Goal: Task Accomplishment & Management: Manage account settings

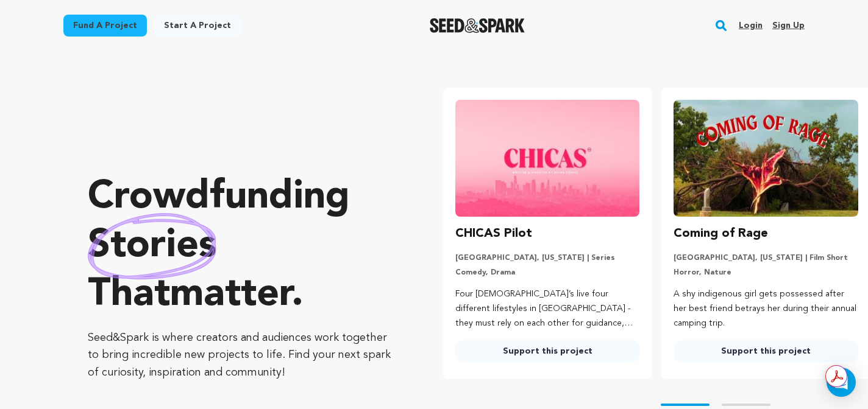
click at [722, 21] on rect "button" at bounding box center [721, 25] width 15 height 15
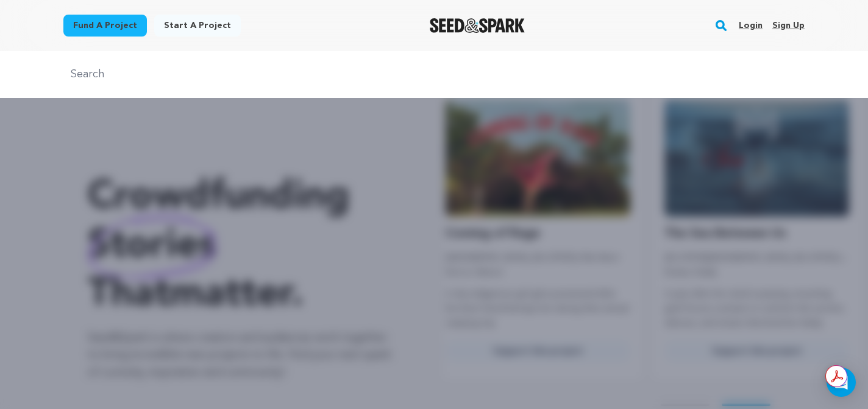
scroll to position [0, 228]
click at [147, 78] on input "text" at bounding box center [433, 75] width 741 height 18
type input "pick me up"
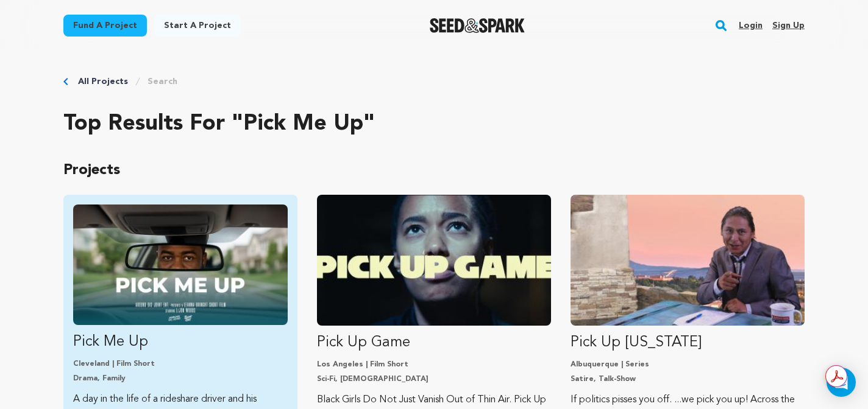
click at [146, 333] on p "Pick Me Up" at bounding box center [180, 342] width 214 height 19
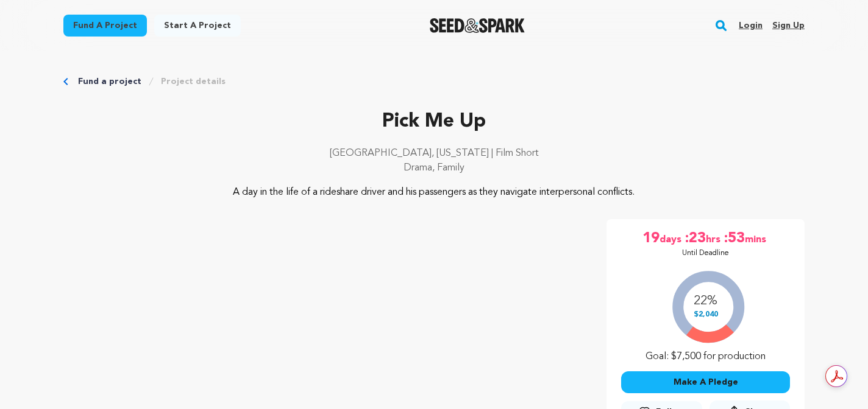
click at [752, 26] on link "Login" at bounding box center [750, 25] width 24 height 19
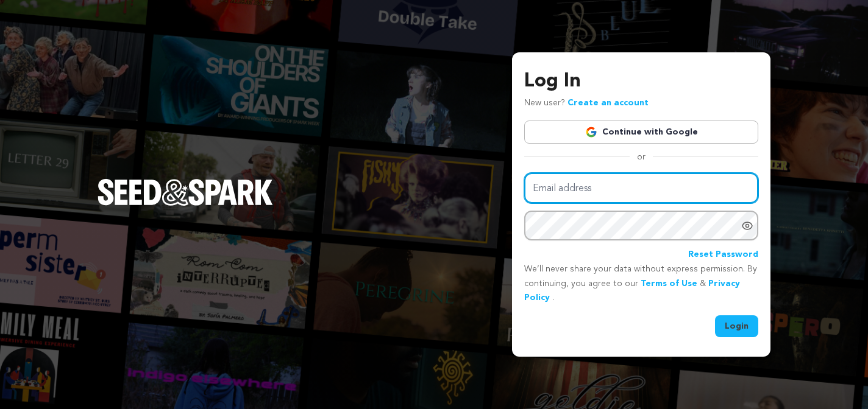
click at [601, 189] on input "Email address" at bounding box center [641, 188] width 234 height 31
type input "LeannaBringht@gmail.com"
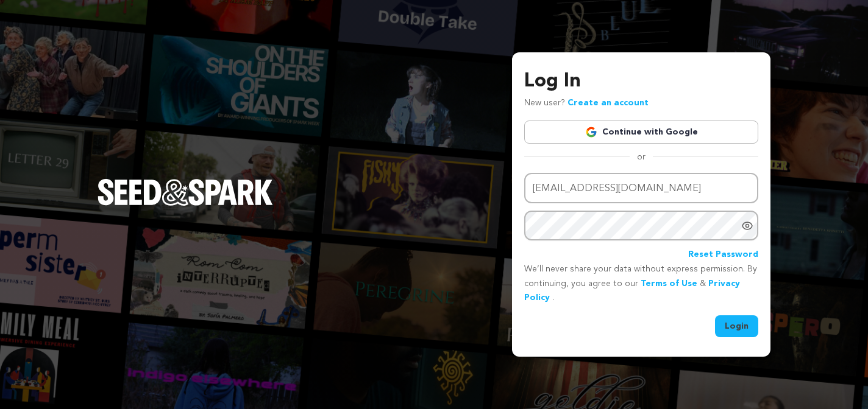
click at [747, 324] on button "Login" at bounding box center [736, 327] width 43 height 22
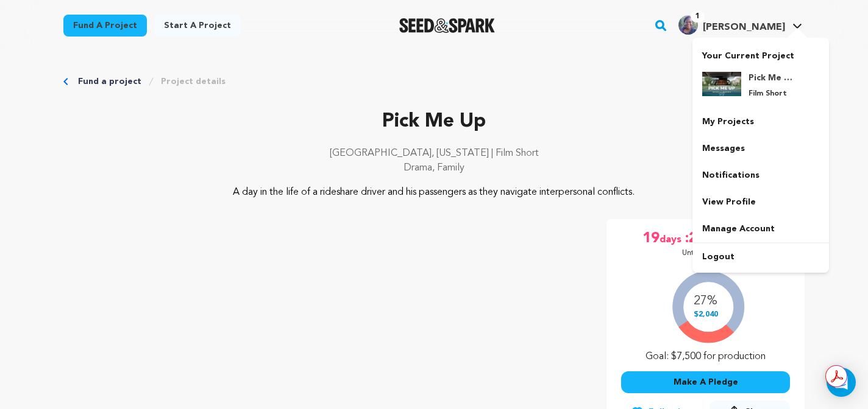
click at [756, 29] on span "[PERSON_NAME]" at bounding box center [744, 28] width 82 height 10
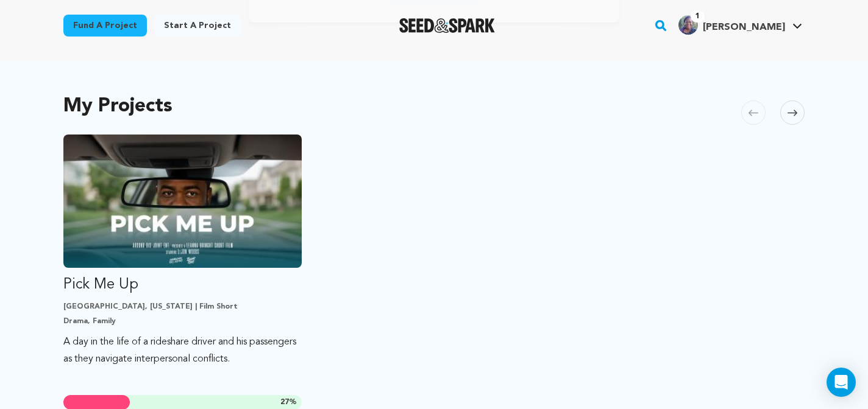
scroll to position [221, 0]
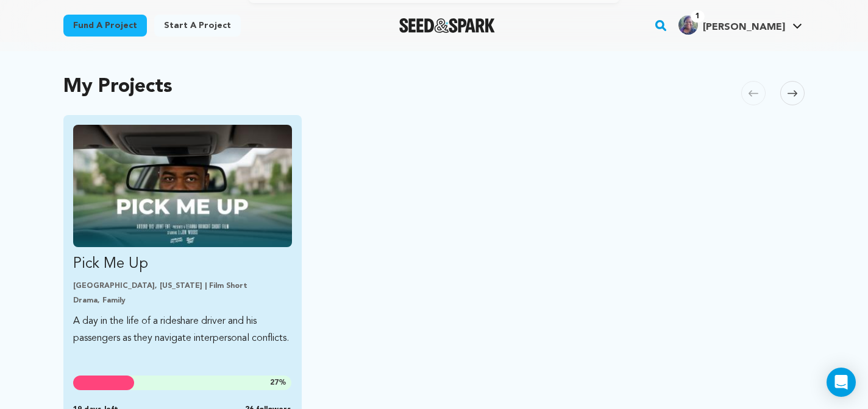
click at [260, 271] on p "Pick Me Up" at bounding box center [182, 264] width 219 height 19
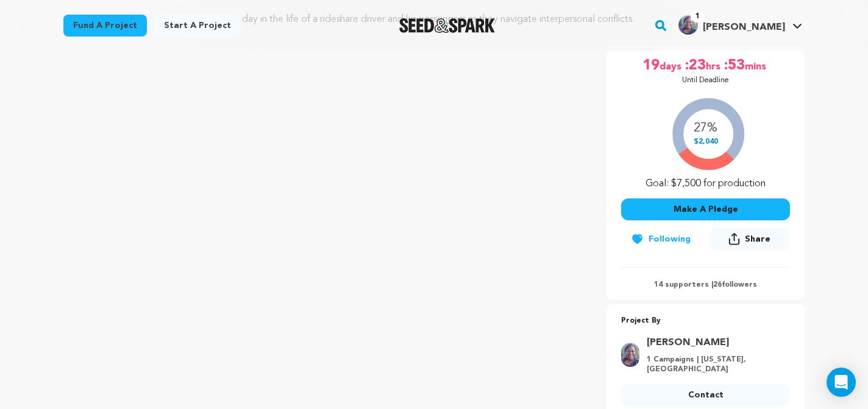
scroll to position [106, 0]
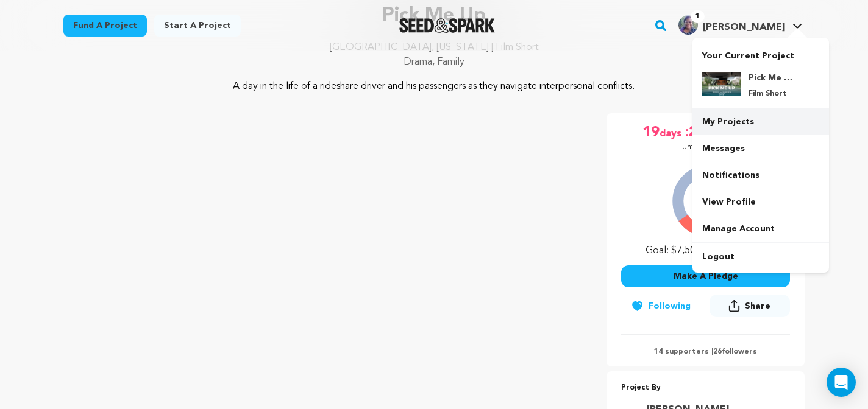
click at [734, 117] on link "My Projects" at bounding box center [760, 121] width 136 height 27
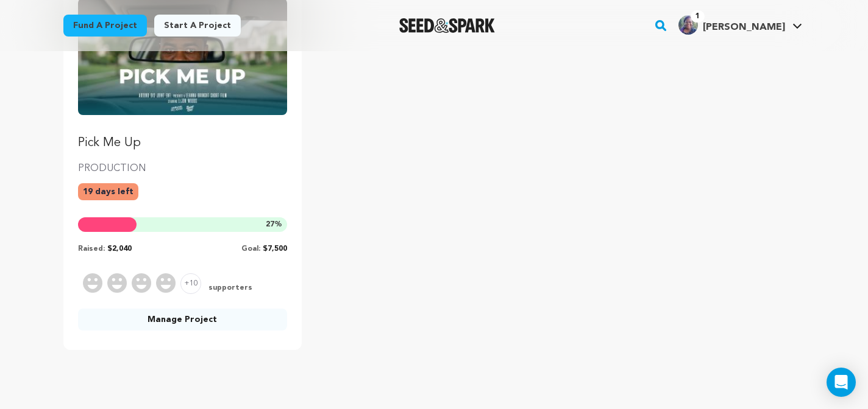
scroll to position [215, 0]
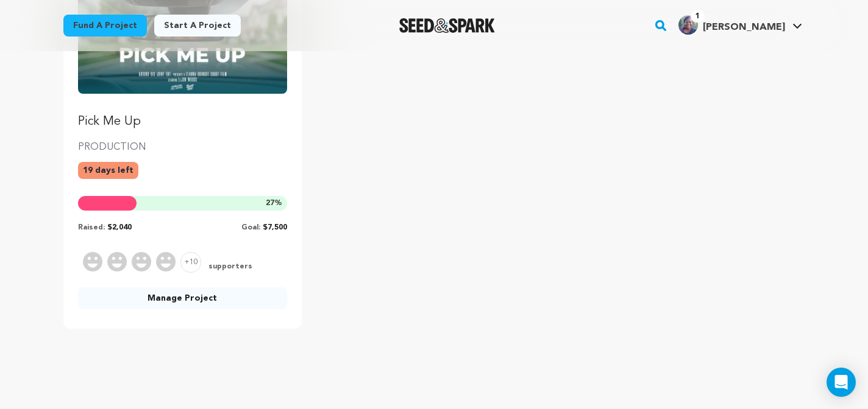
click at [222, 297] on link "Manage Project" at bounding box center [182, 299] width 209 height 22
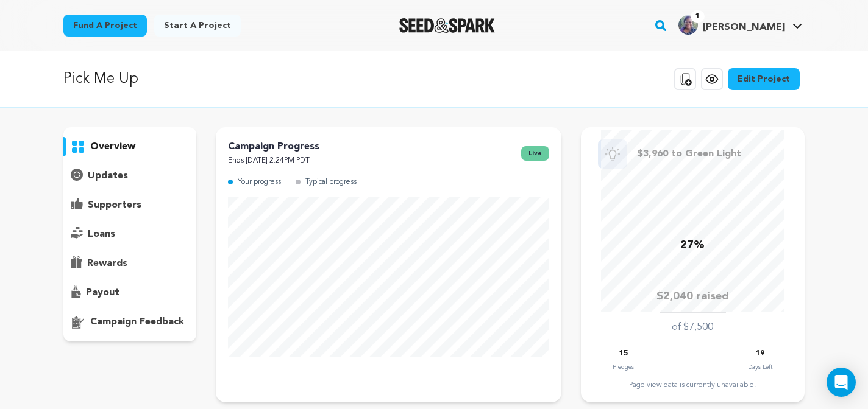
click at [129, 201] on p "supporters" at bounding box center [115, 205] width 54 height 15
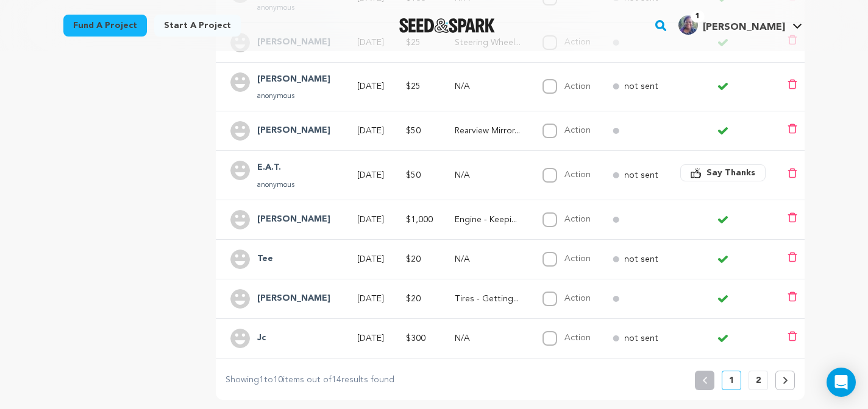
scroll to position [427, 0]
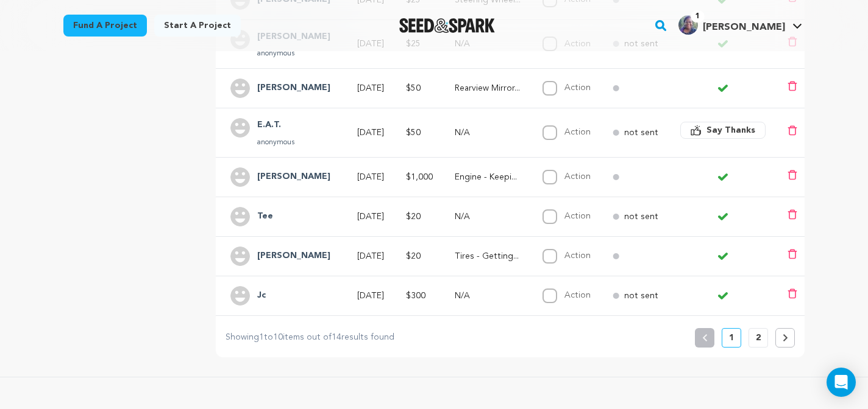
click at [780, 336] on button at bounding box center [784, 337] width 19 height 19
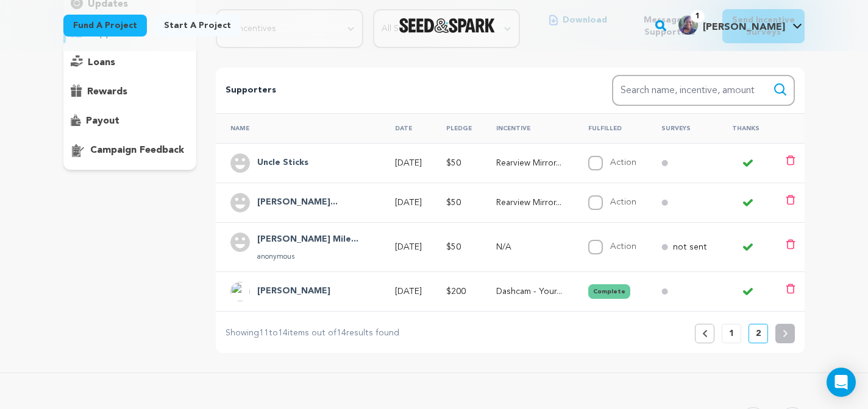
scroll to position [206, 0]
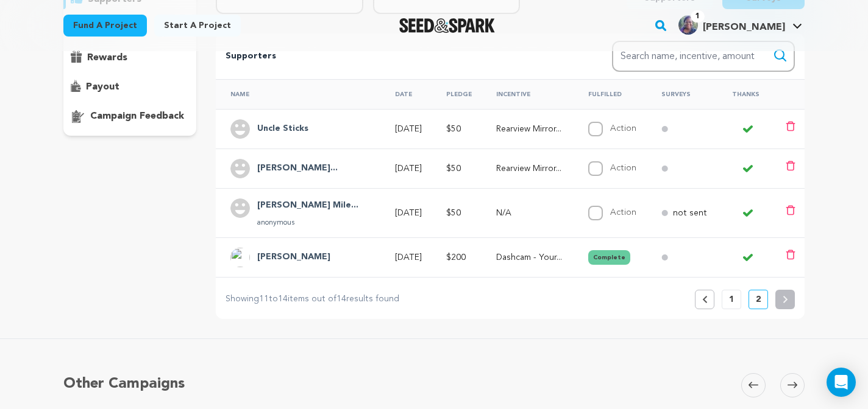
click at [731, 299] on p "1" at bounding box center [731, 300] width 5 height 12
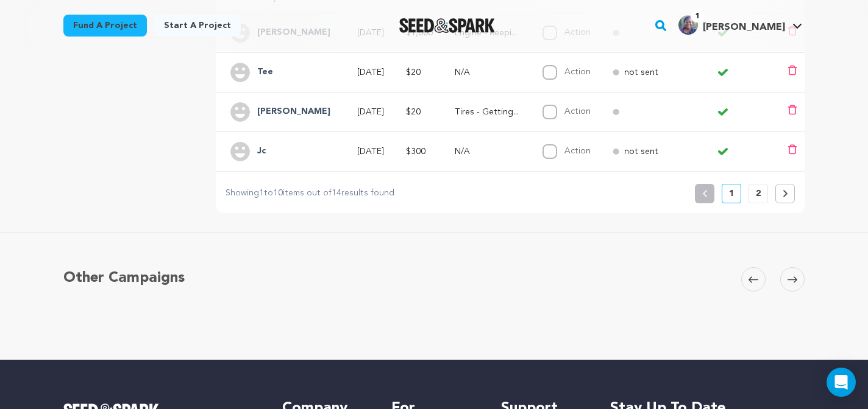
scroll to position [612, 0]
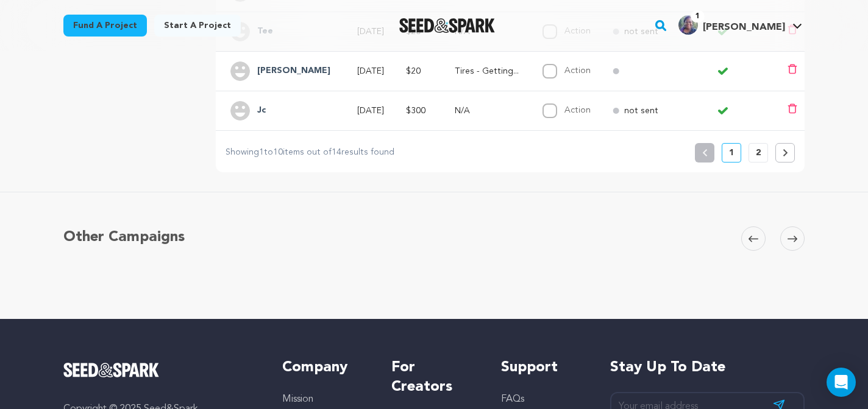
click at [759, 152] on p "2" at bounding box center [758, 153] width 5 height 12
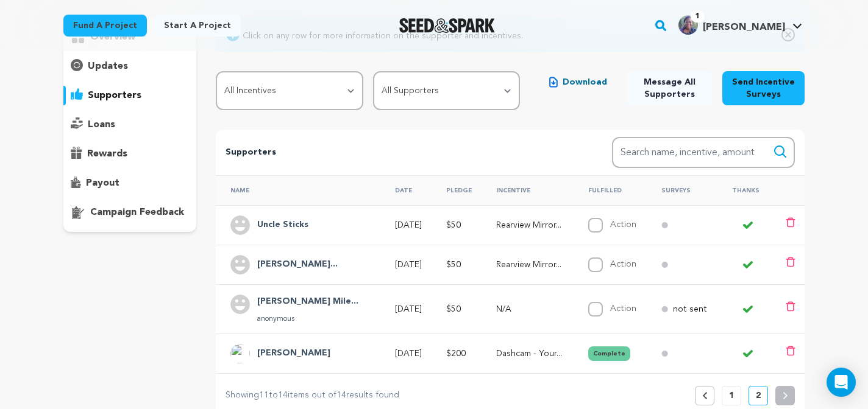
scroll to position [155, 0]
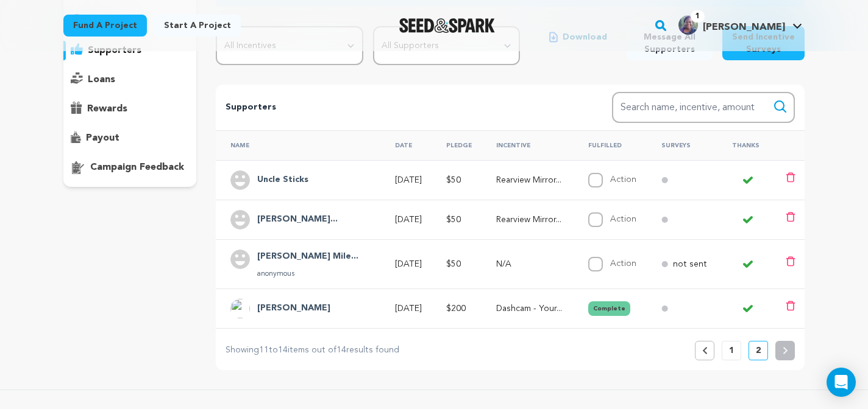
click at [706, 346] on button "Previous" at bounding box center [704, 350] width 19 height 19
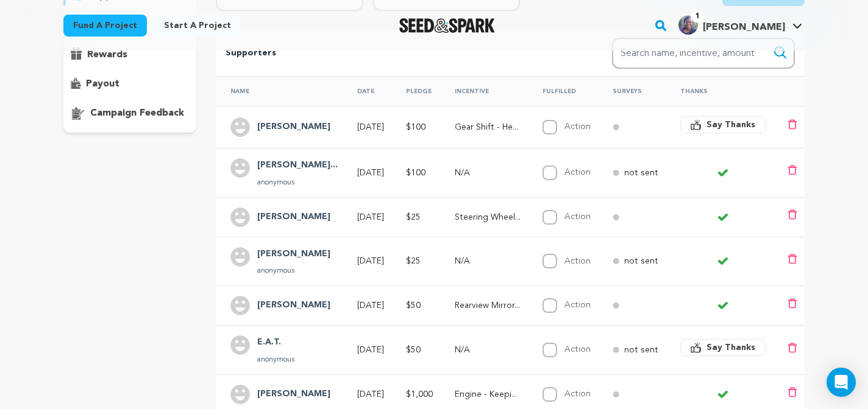
scroll to position [13, 0]
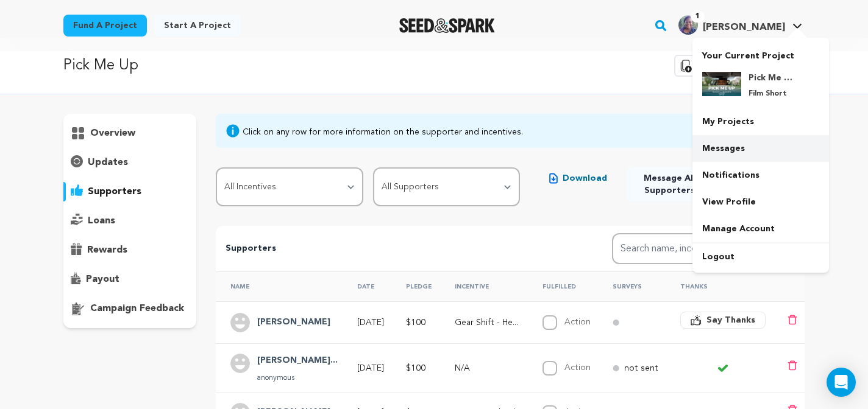
click at [726, 143] on link "Messages" at bounding box center [760, 148] width 136 height 27
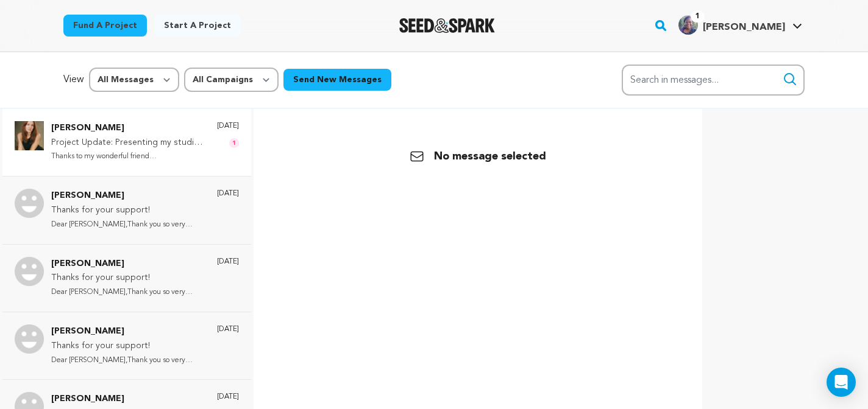
click at [149, 147] on p "Project Update: Presenting my studio logo & project updates!" at bounding box center [128, 143] width 154 height 15
click at [126, 207] on p "Thanks for your support!" at bounding box center [128, 211] width 154 height 15
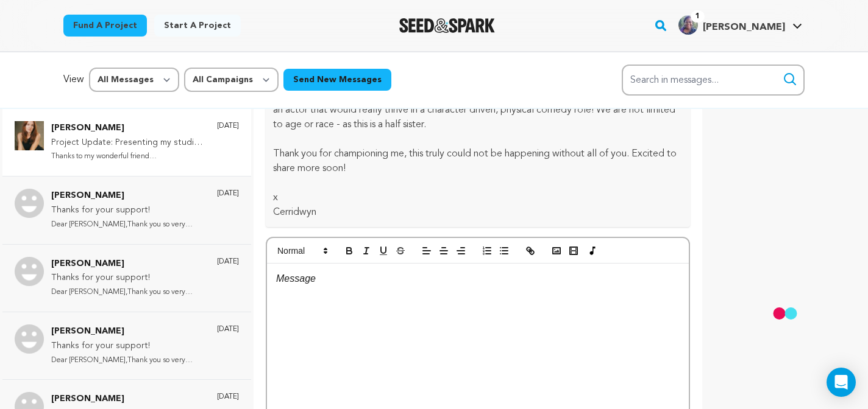
click at [133, 145] on p "Project Update: Presenting my studio logo & project updates!" at bounding box center [128, 143] width 154 height 15
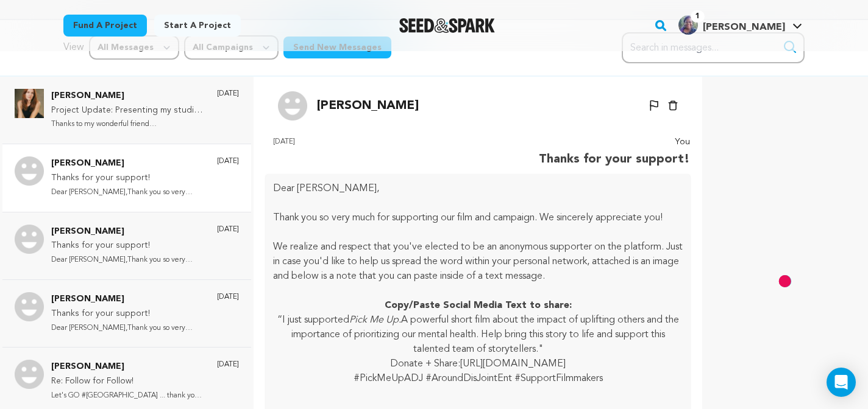
scroll to position [11, 0]
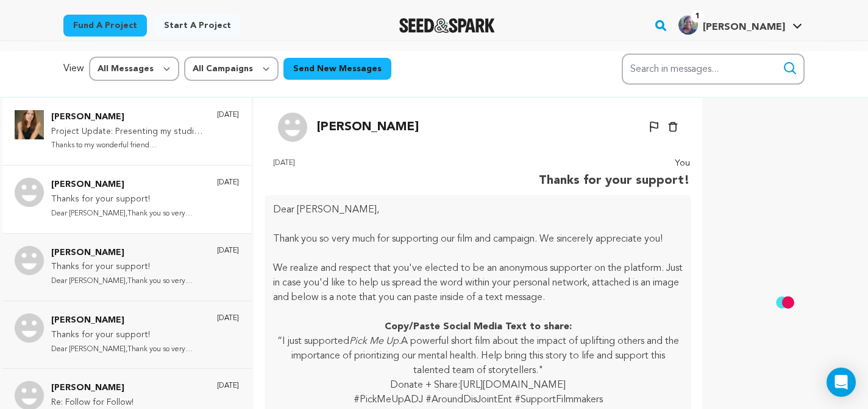
click at [139, 132] on p "Project Update: Presenting my studio logo & project updates!" at bounding box center [128, 132] width 154 height 15
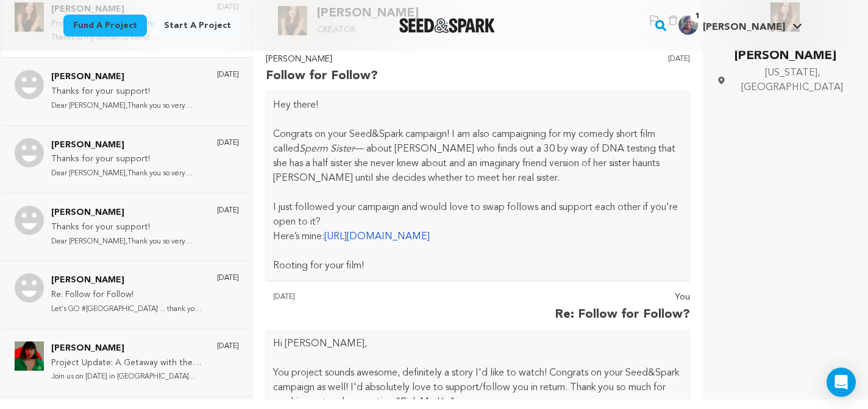
scroll to position [0, 0]
click at [397, 238] on link "https://seedandspark.com/fund/sperm-sister#story" at bounding box center [376, 238] width 105 height 10
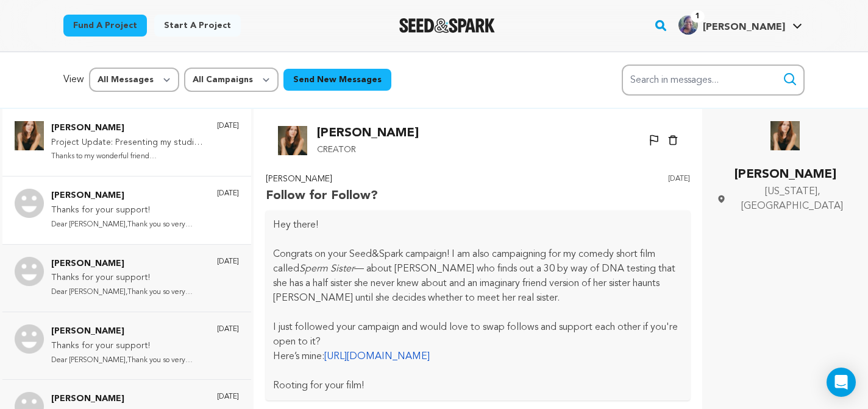
click at [172, 217] on p "Thanks for your support!" at bounding box center [128, 211] width 154 height 15
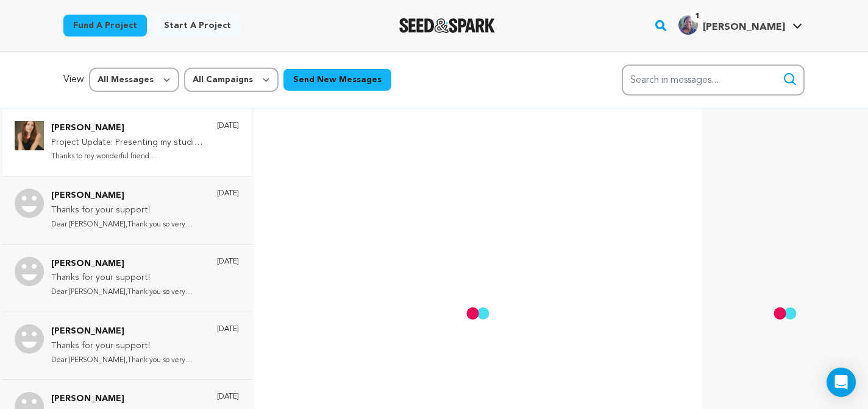
click at [140, 138] on p "Project Update: Presenting my studio logo & project updates!" at bounding box center [128, 143] width 154 height 15
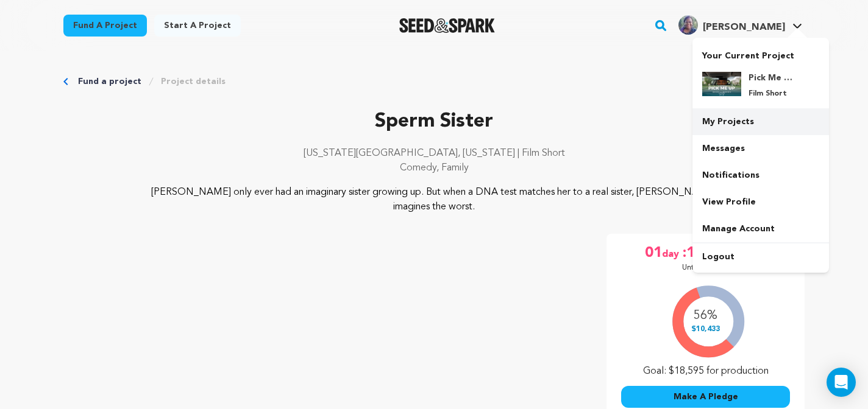
click at [724, 116] on link "My Projects" at bounding box center [760, 121] width 136 height 27
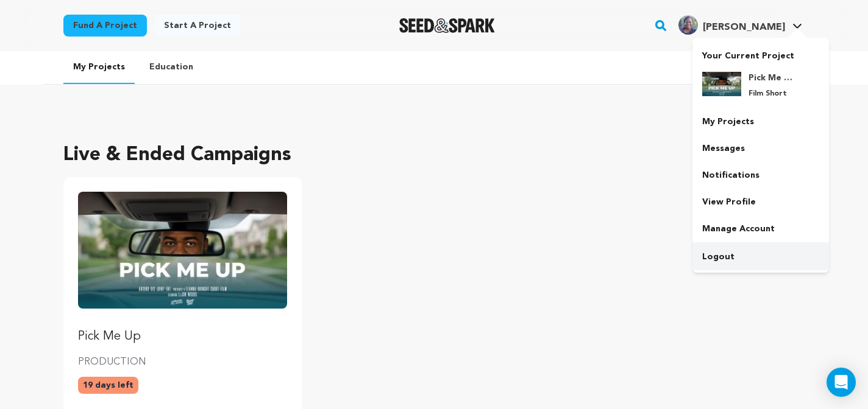
click at [724, 256] on link "Logout" at bounding box center [760, 257] width 136 height 27
